Goal: Task Accomplishment & Management: Use online tool/utility

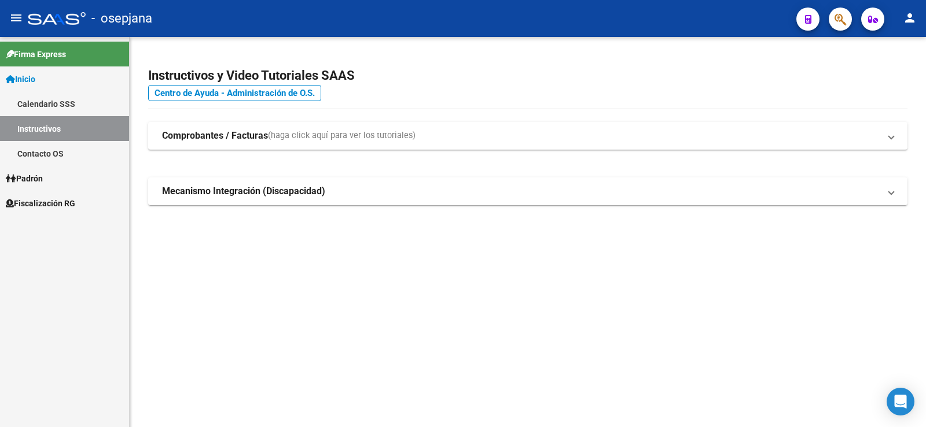
click at [49, 202] on span "Fiscalización RG" at bounding box center [40, 203] width 69 height 13
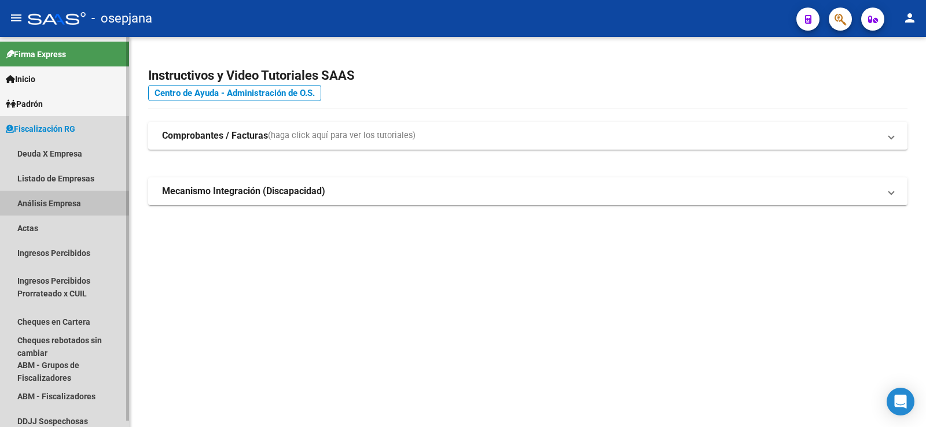
click at [48, 204] on link "Análisis Empresa" at bounding box center [64, 203] width 129 height 25
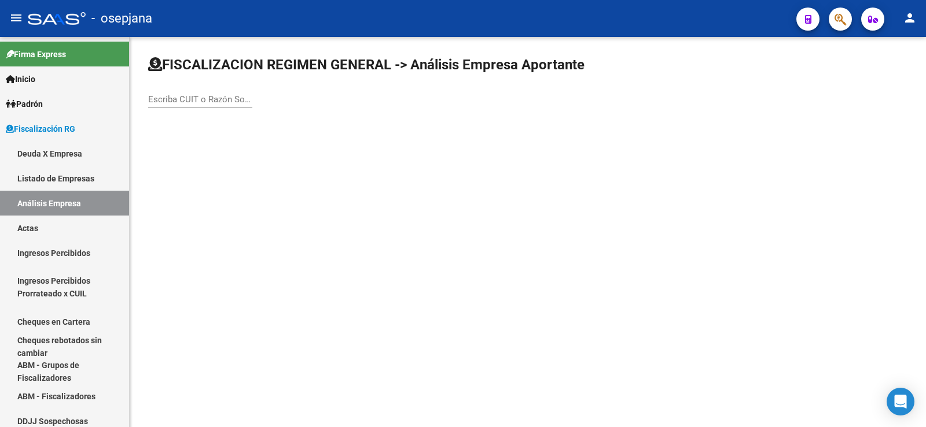
click at [183, 108] on div "Escriba CUIT o Razón Social para buscar" at bounding box center [200, 95] width 104 height 25
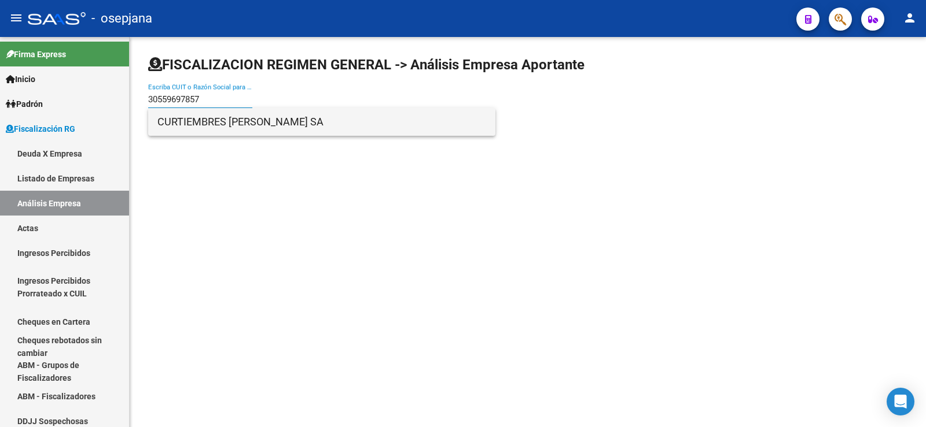
type input "30559697857"
click at [199, 126] on span "CURTIEMBRES [PERSON_NAME] SA" at bounding box center [321, 122] width 329 height 28
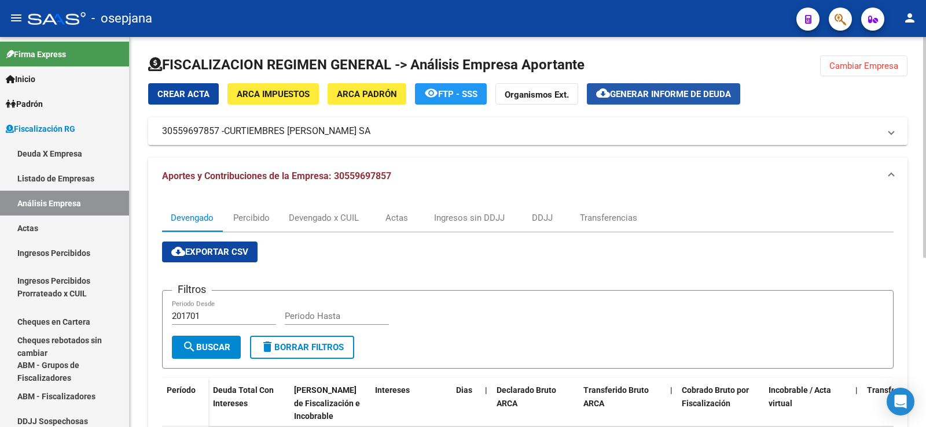
click at [655, 91] on span "Generar informe de deuda" at bounding box center [670, 94] width 121 height 10
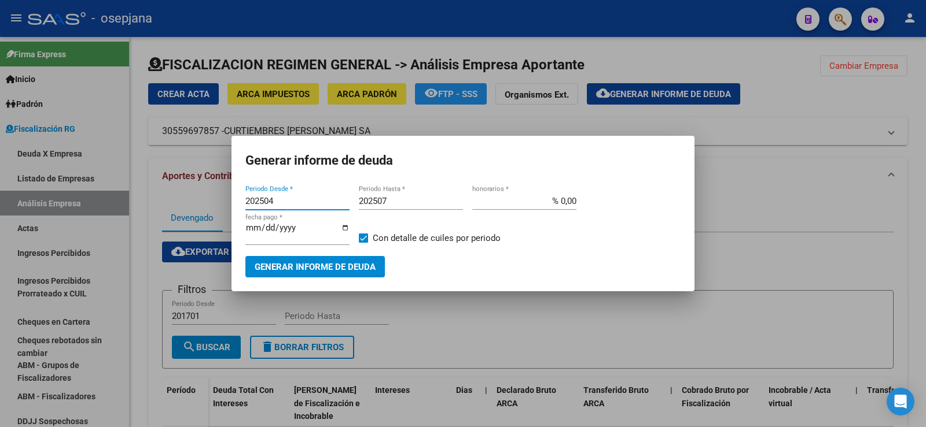
click at [275, 204] on input "202504" at bounding box center [297, 201] width 104 height 10
click at [274, 200] on input "202504202" at bounding box center [297, 201] width 104 height 10
click at [274, 201] on input "202504202" at bounding box center [297, 201] width 104 height 10
type input "202410"
click at [389, 201] on input "202507" at bounding box center [411, 201] width 104 height 10
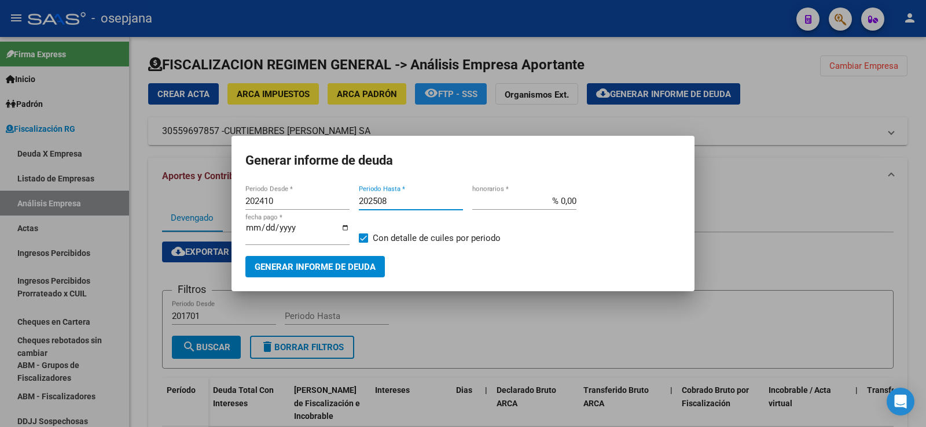
type input "202508"
click at [566, 204] on input "% 0,00" at bounding box center [524, 201] width 104 height 10
type input "% 10,00"
click at [268, 231] on input "[DATE]" at bounding box center [297, 232] width 104 height 19
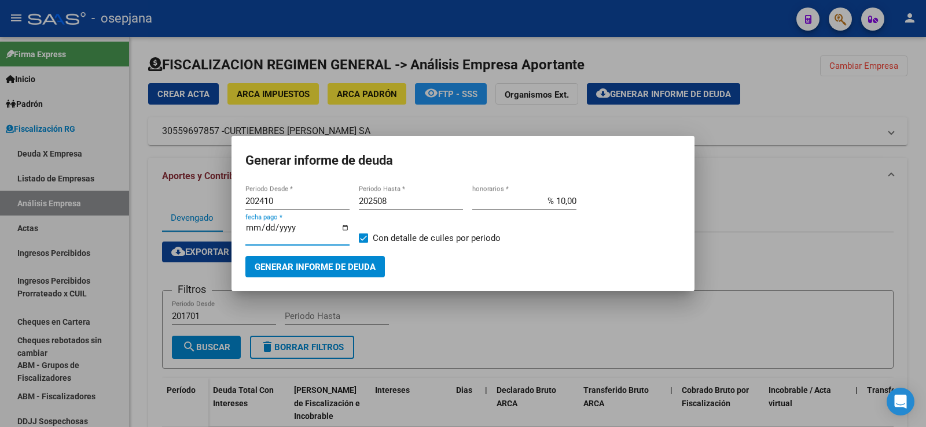
type input "[DATE]"
click at [308, 265] on span "Generar informe de deuda" at bounding box center [315, 267] width 121 height 10
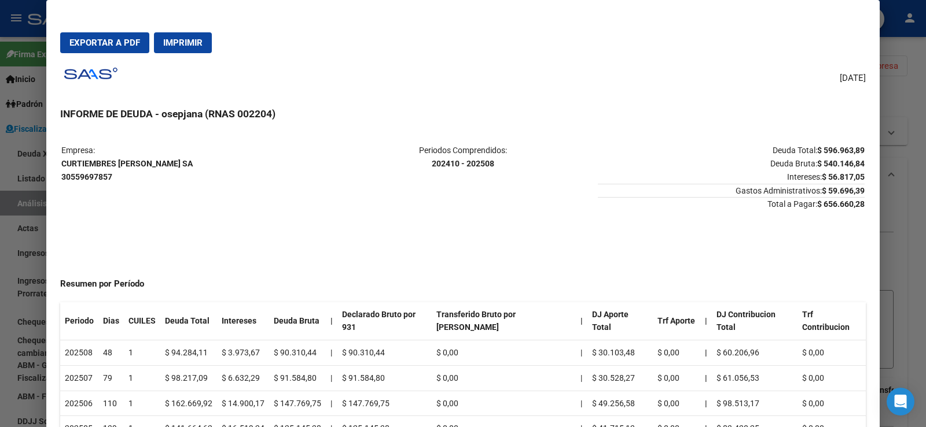
click at [97, 40] on span "Exportar a PDF" at bounding box center [104, 43] width 71 height 10
